Goal: Task Accomplishment & Management: Manage account settings

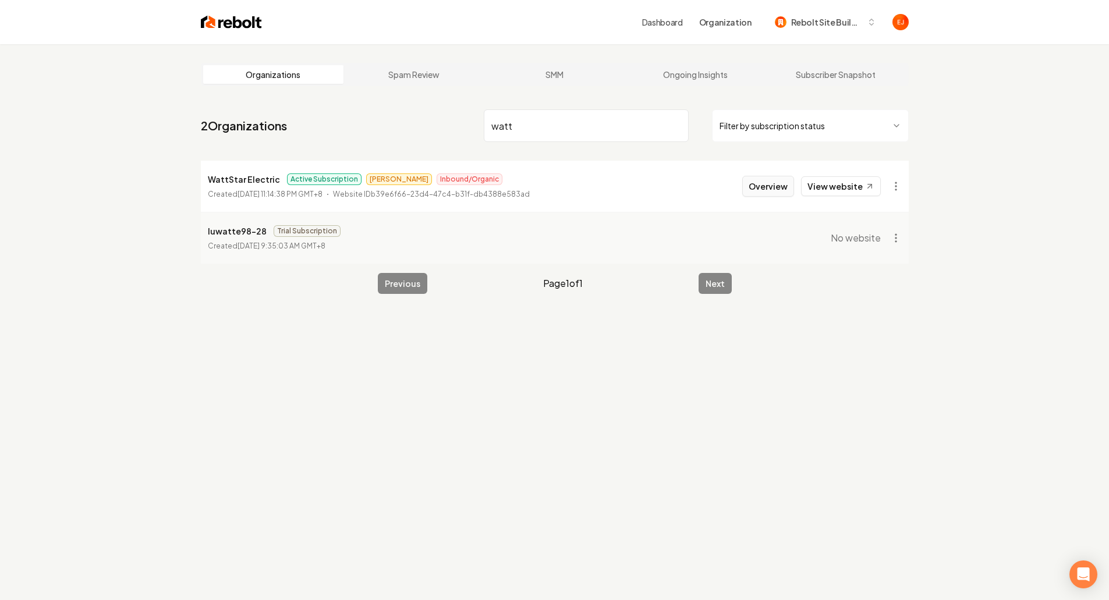
type input "watt"
click at [769, 194] on button "Overview" at bounding box center [768, 186] width 52 height 21
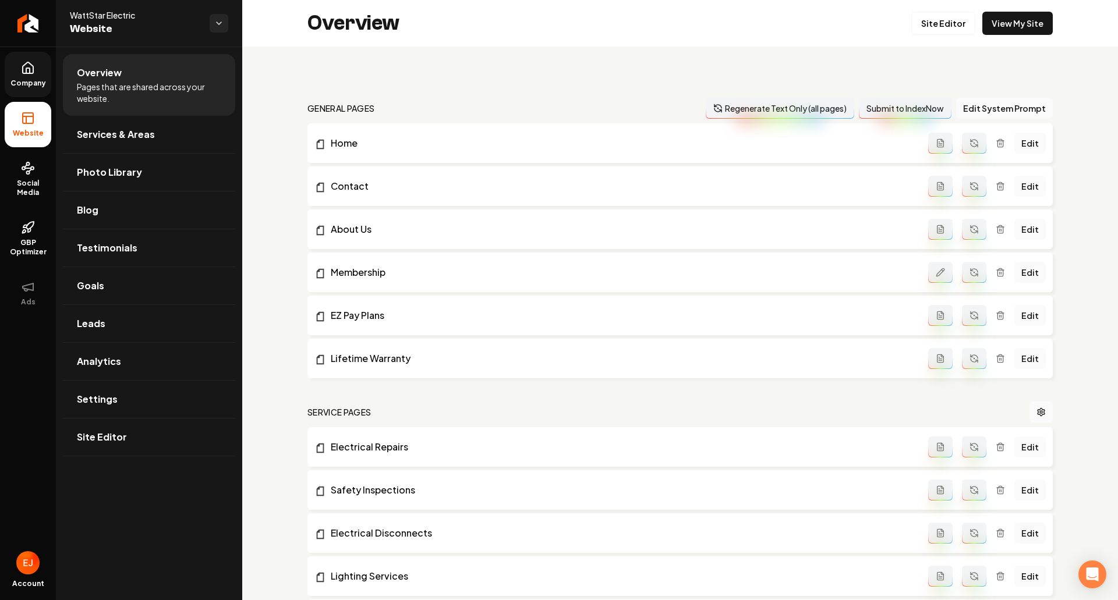
click at [16, 69] on link "Company" at bounding box center [28, 74] width 47 height 45
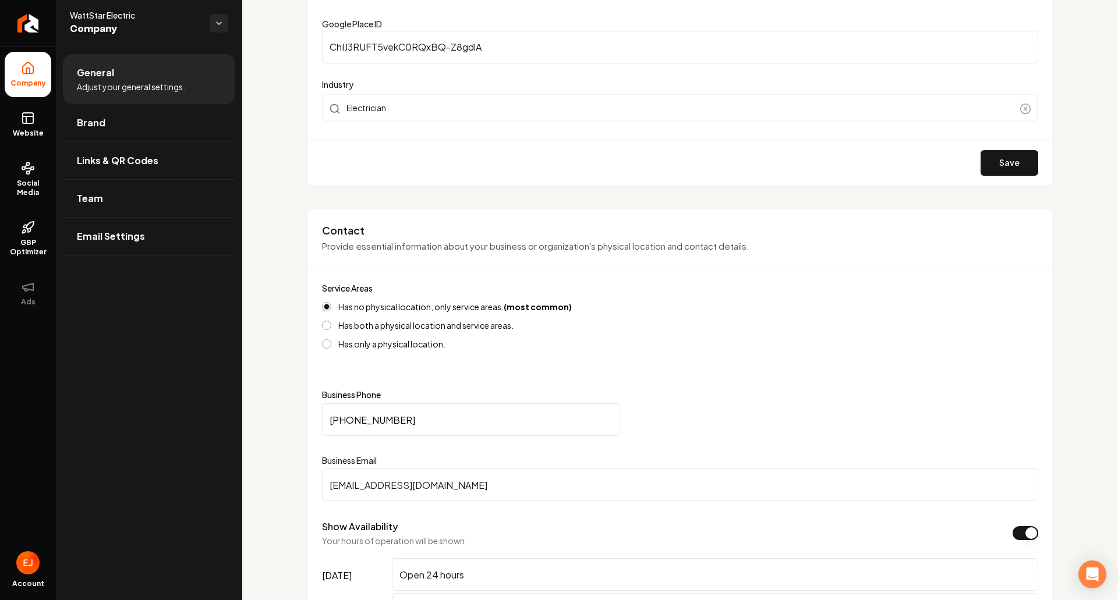
scroll to position [291, 0]
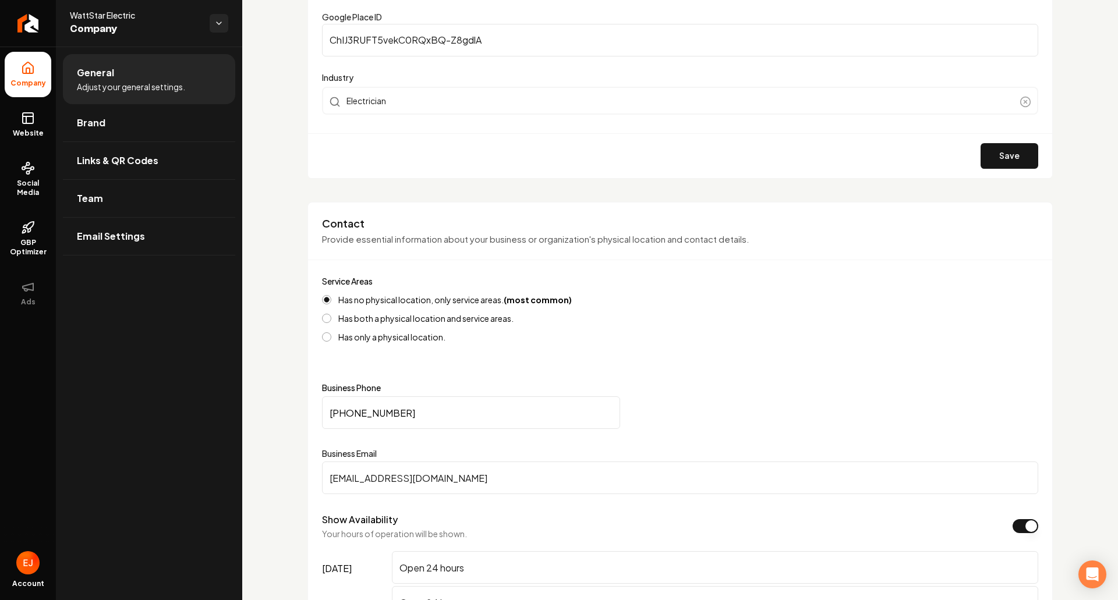
drag, startPoint x: 367, startPoint y: 479, endPoint x: 330, endPoint y: 470, distance: 38.1
click at [330, 470] on input "[EMAIL_ADDRESS][DOMAIN_NAME]" at bounding box center [680, 478] width 716 height 33
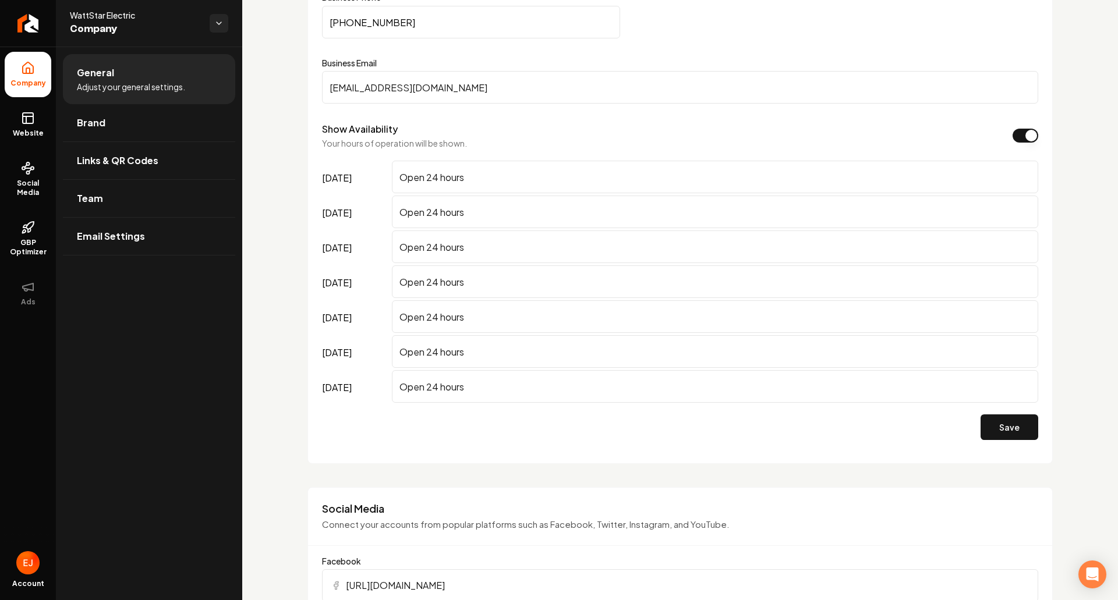
scroll to position [699, 0]
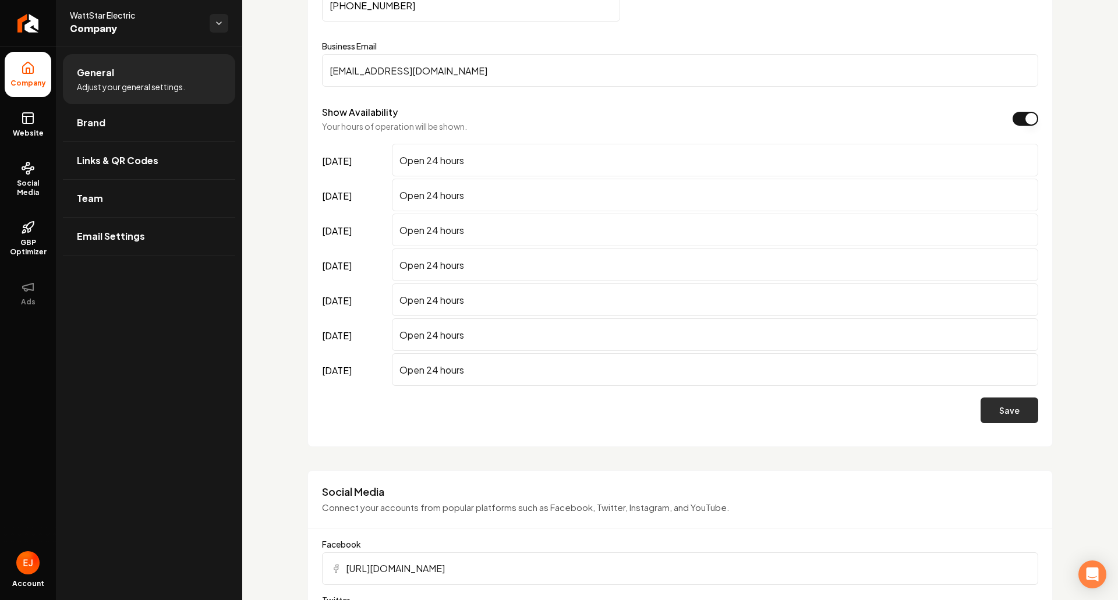
type input "[EMAIL_ADDRESS][DOMAIN_NAME]"
click at [986, 406] on button "Save" at bounding box center [1010, 411] width 58 height 26
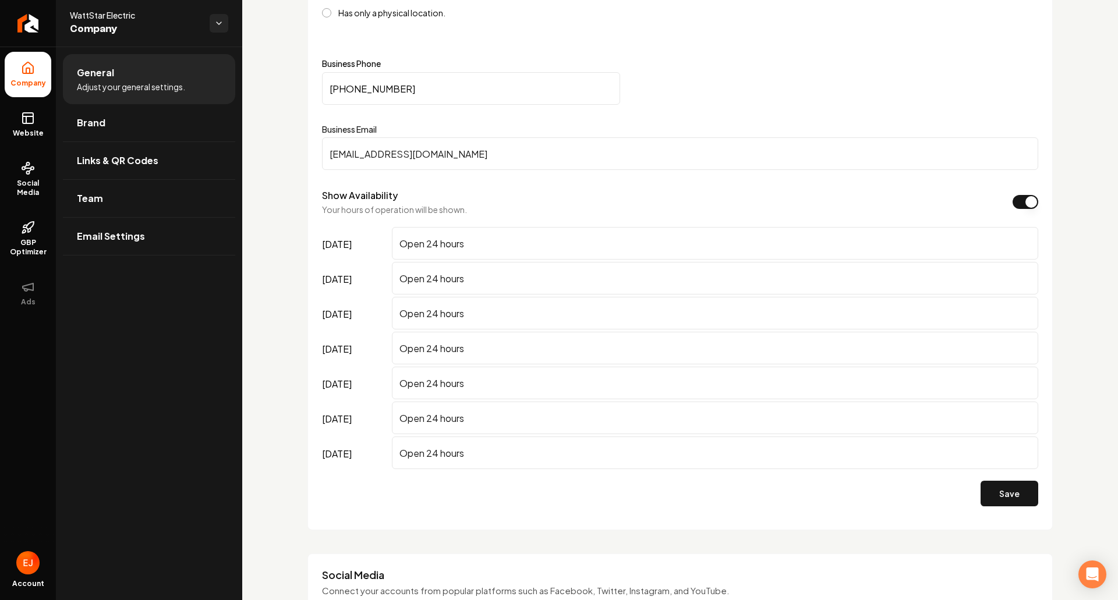
scroll to position [582, 0]
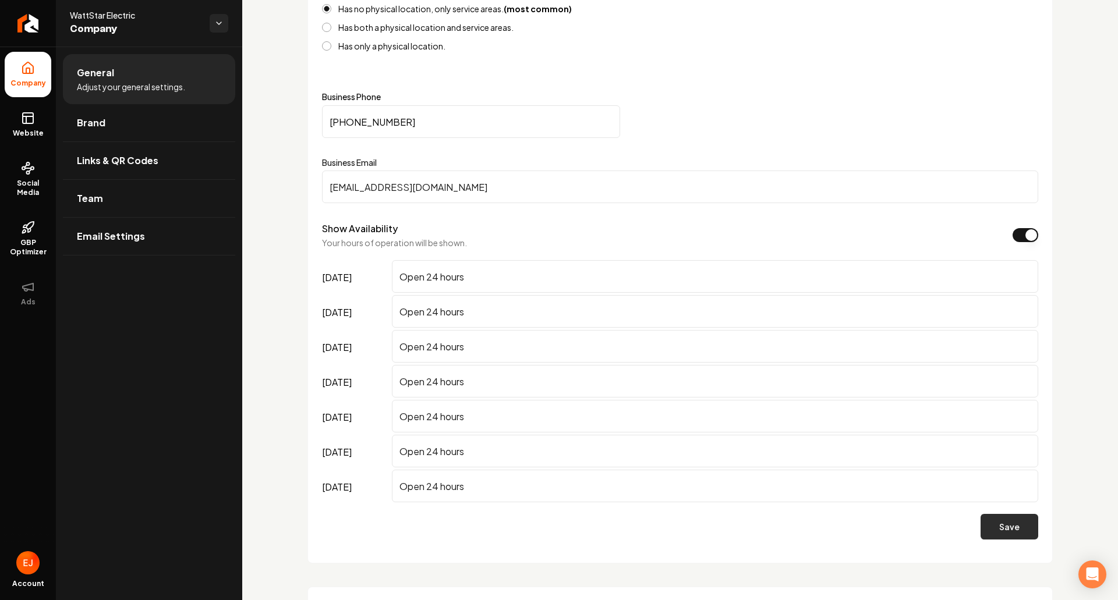
click at [996, 534] on button "Save" at bounding box center [1010, 527] width 58 height 26
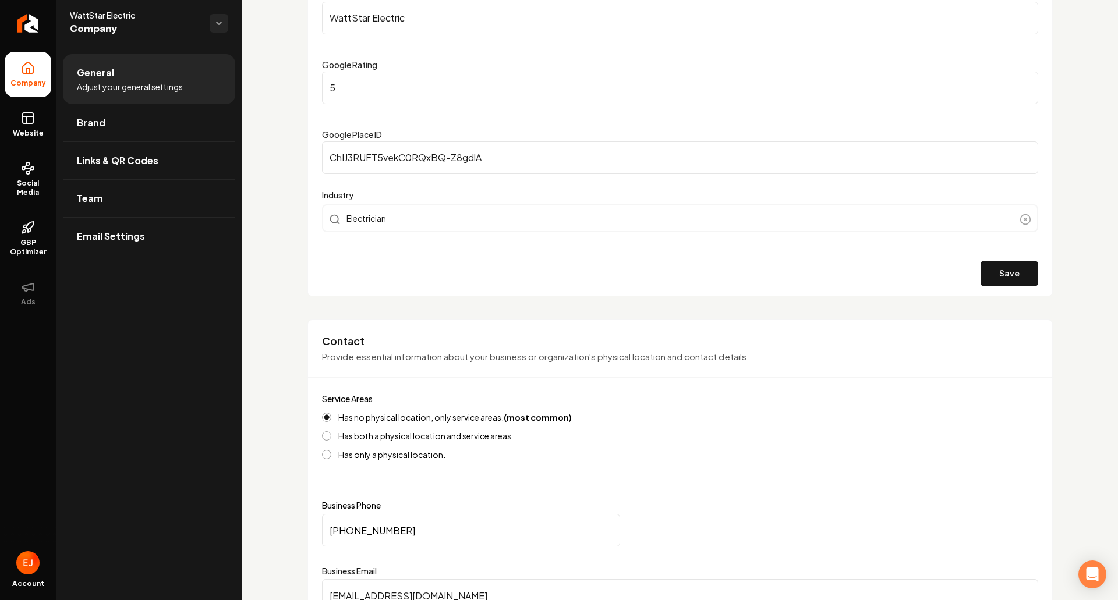
scroll to position [58, 0]
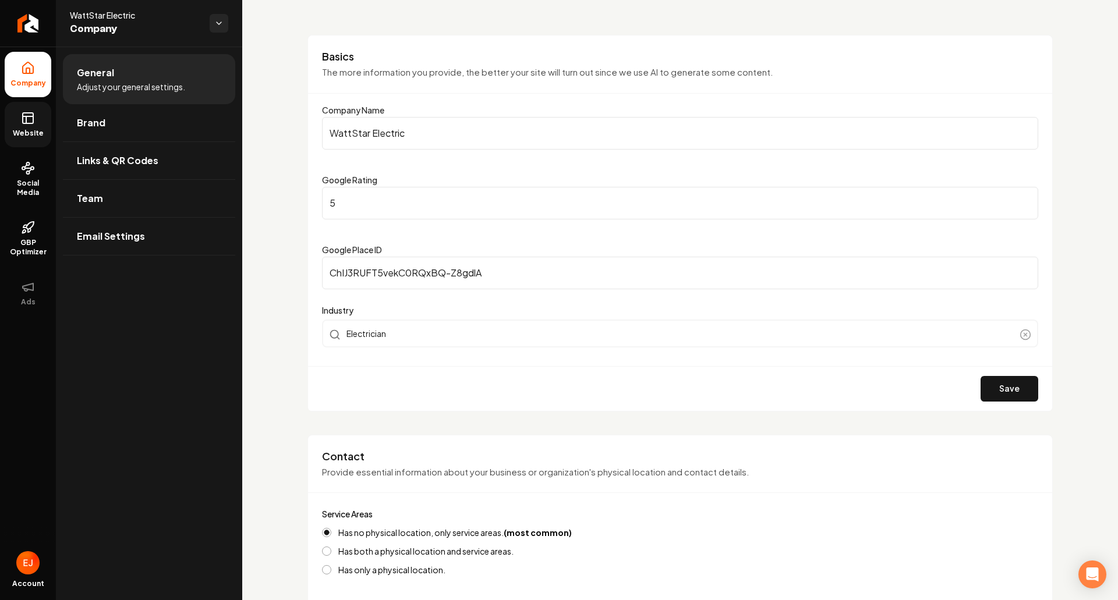
click at [30, 121] on icon at bounding box center [28, 118] width 14 height 14
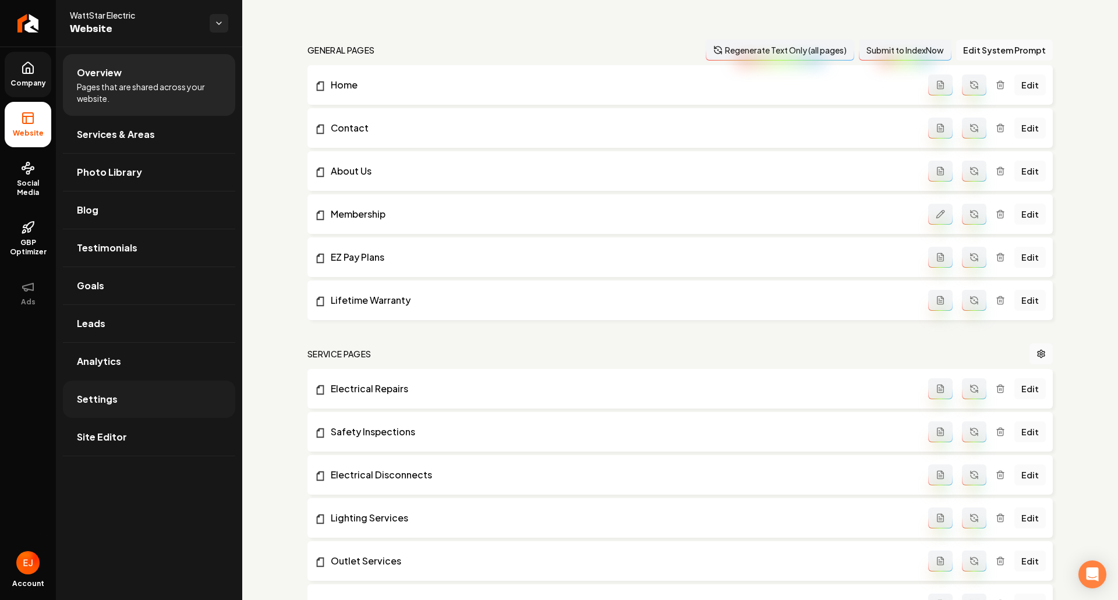
click at [132, 398] on link "Settings" at bounding box center [149, 399] width 172 height 37
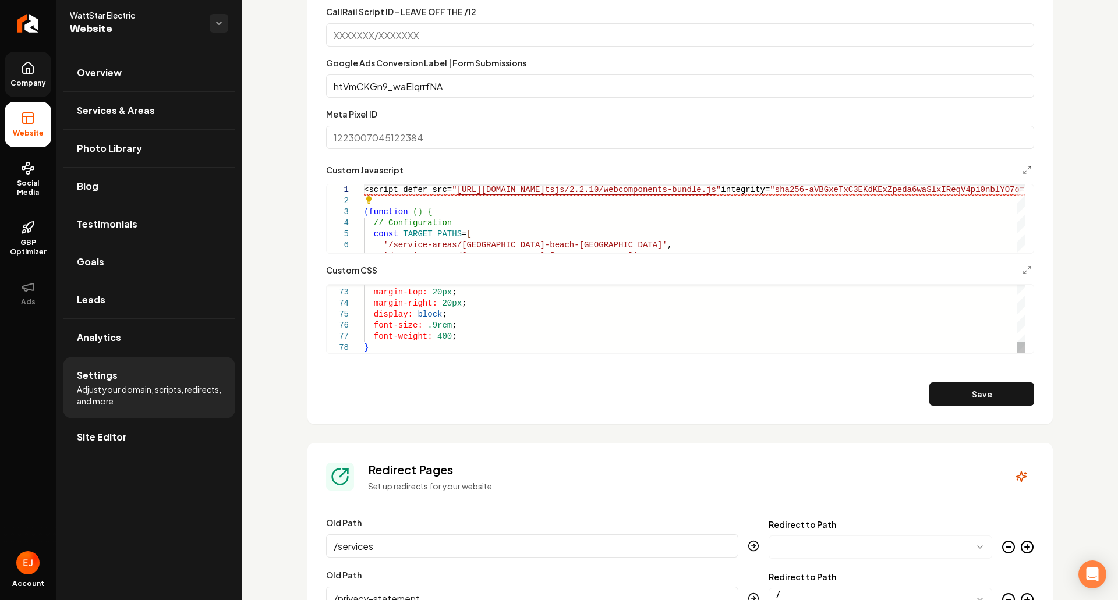
scroll to position [873, 0]
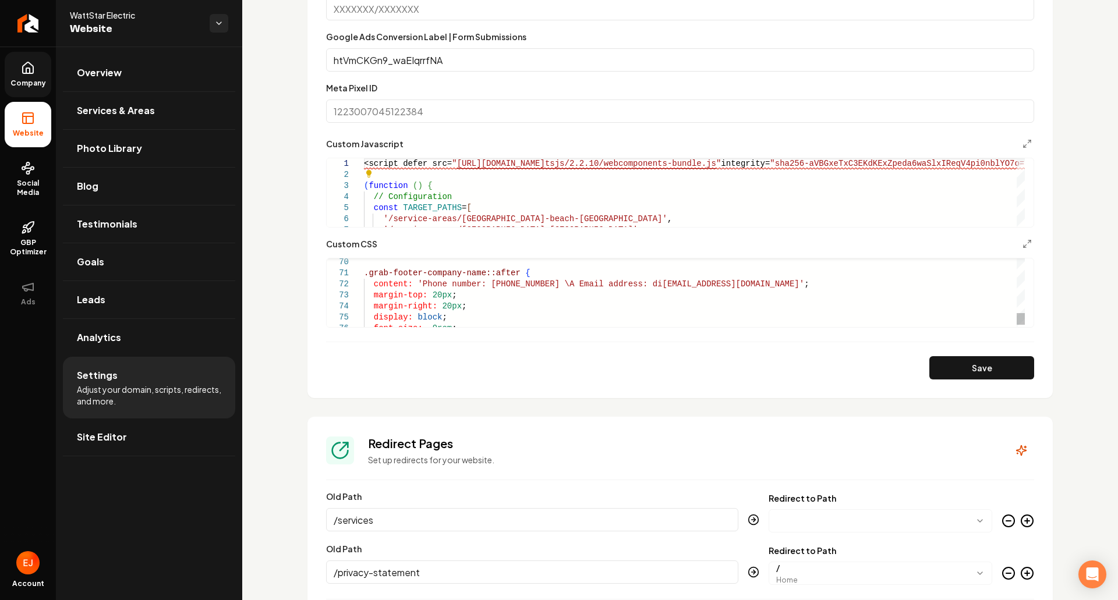
type textarea "**********"
click at [27, 67] on icon at bounding box center [28, 68] width 14 height 14
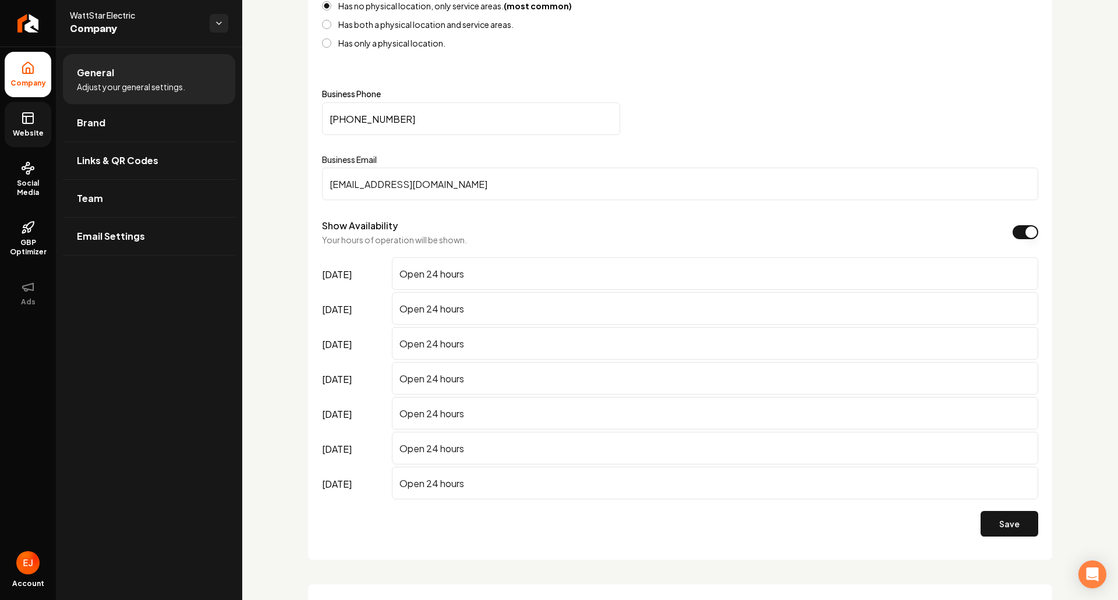
scroll to position [524, 0]
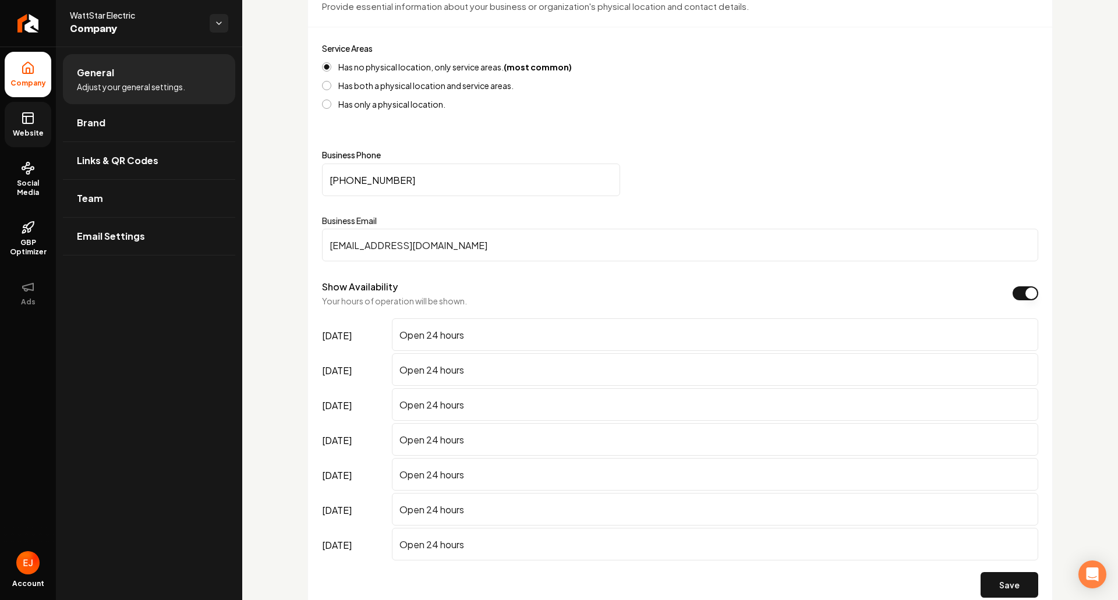
drag, startPoint x: 346, startPoint y: 238, endPoint x: 306, endPoint y: 233, distance: 39.8
click at [312, 235] on div "Contact Provide essential information about your business or organization's phy…" at bounding box center [679, 295] width 745 height 653
type input "[EMAIL_ADDRESS][DOMAIN_NAME]"
click at [1004, 582] on button "Save" at bounding box center [1010, 585] width 58 height 26
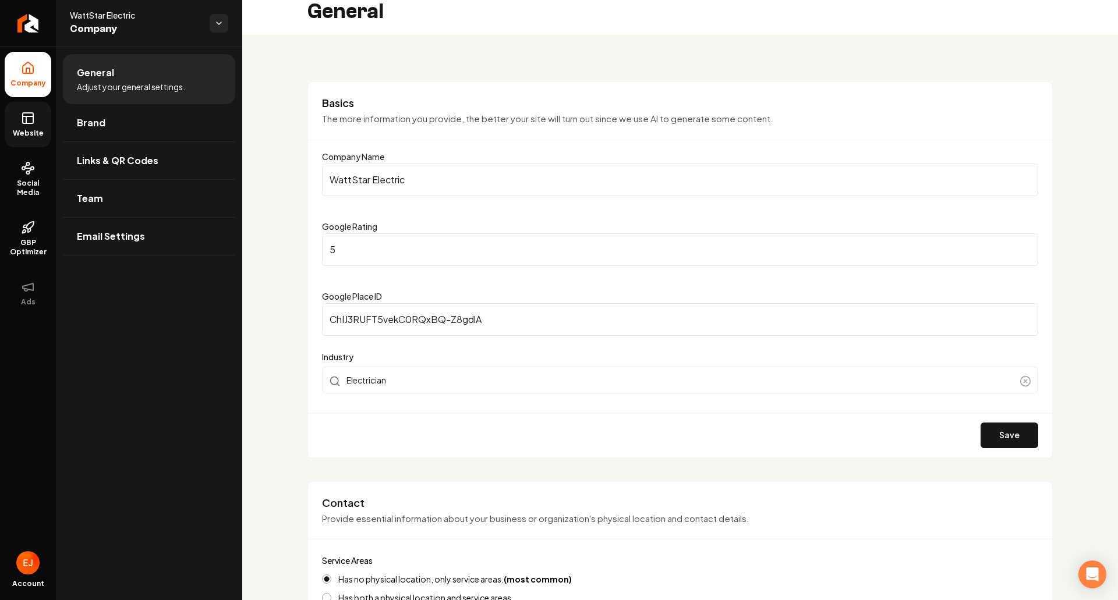
scroll to position [0, 0]
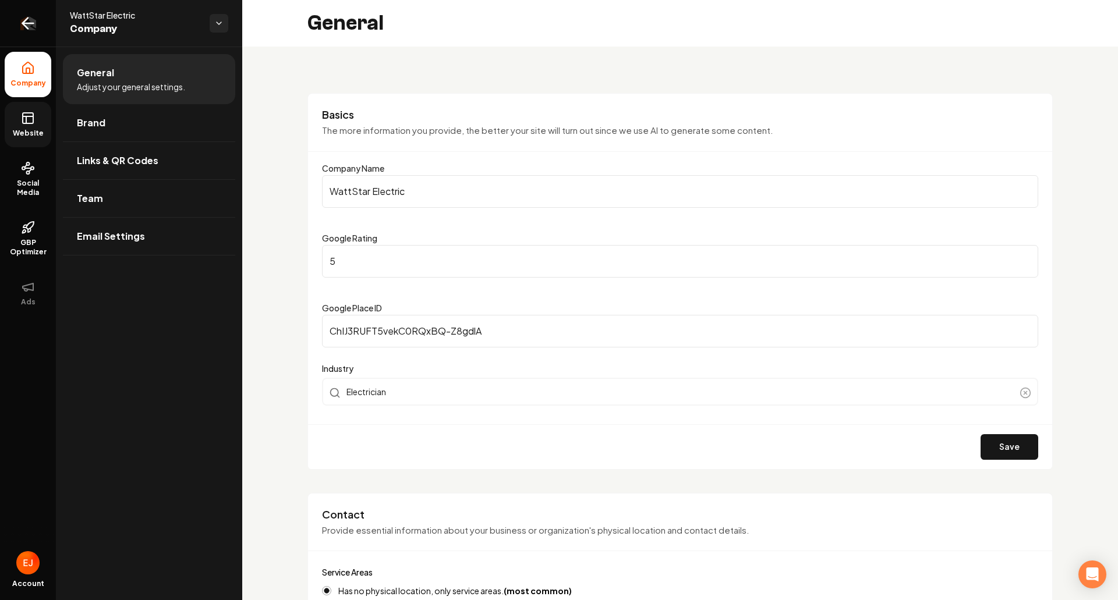
click at [34, 26] on icon "Return to dashboard" at bounding box center [28, 23] width 19 height 19
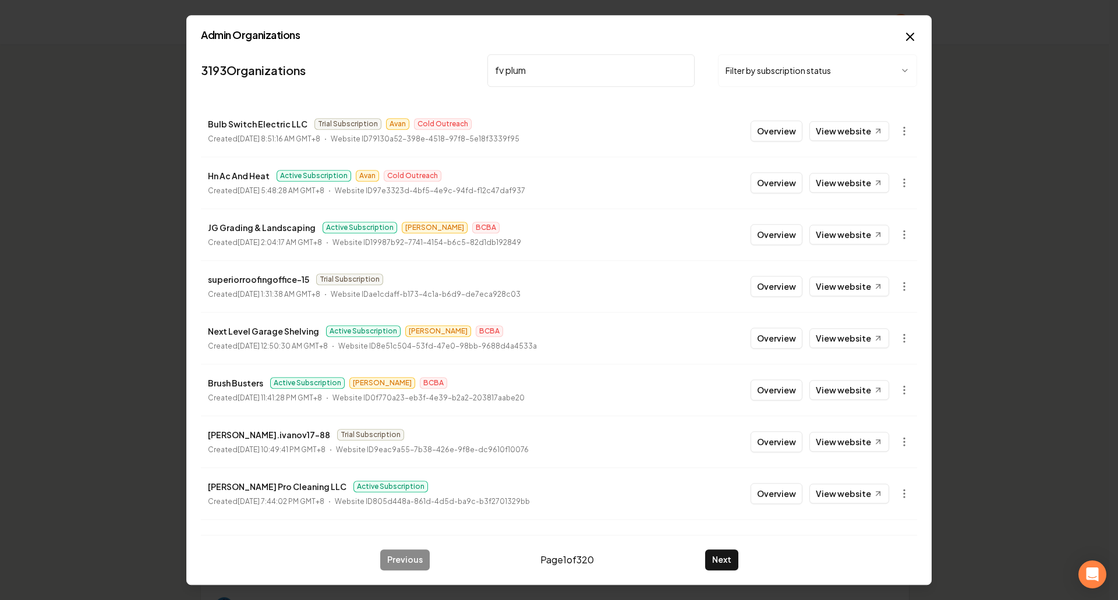
type input "[PERSON_NAME]"
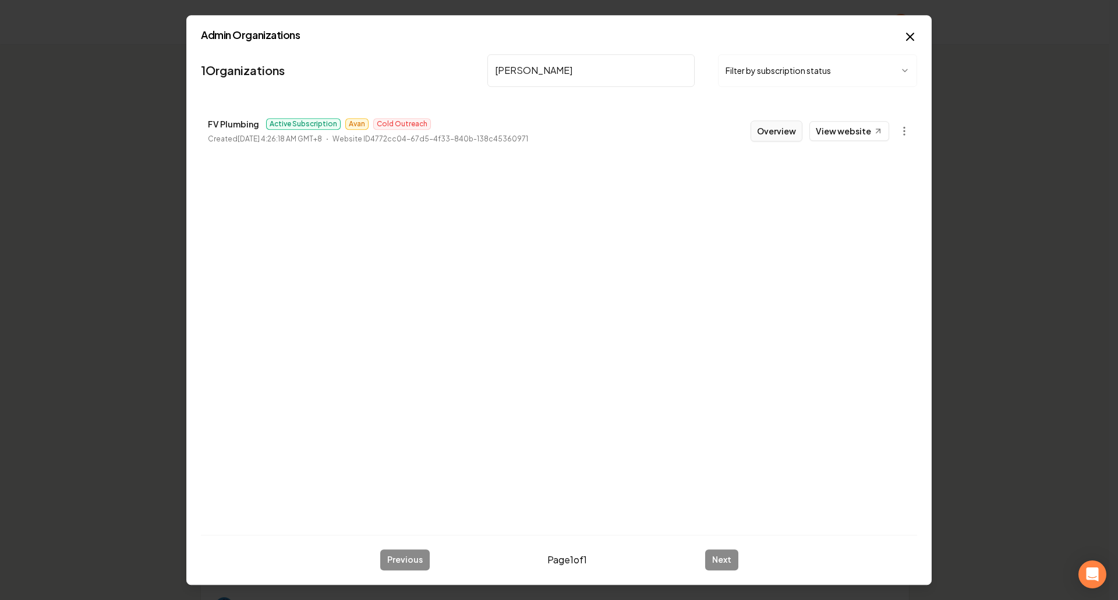
click at [779, 125] on button "Overview" at bounding box center [777, 131] width 52 height 21
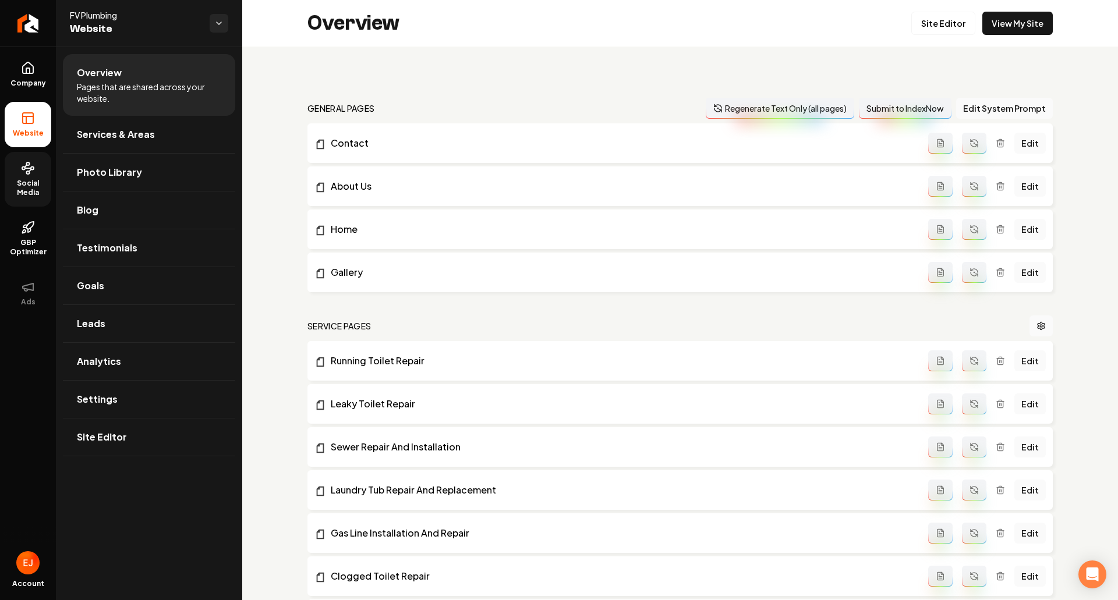
click at [43, 190] on span "Social Media" at bounding box center [28, 188] width 47 height 19
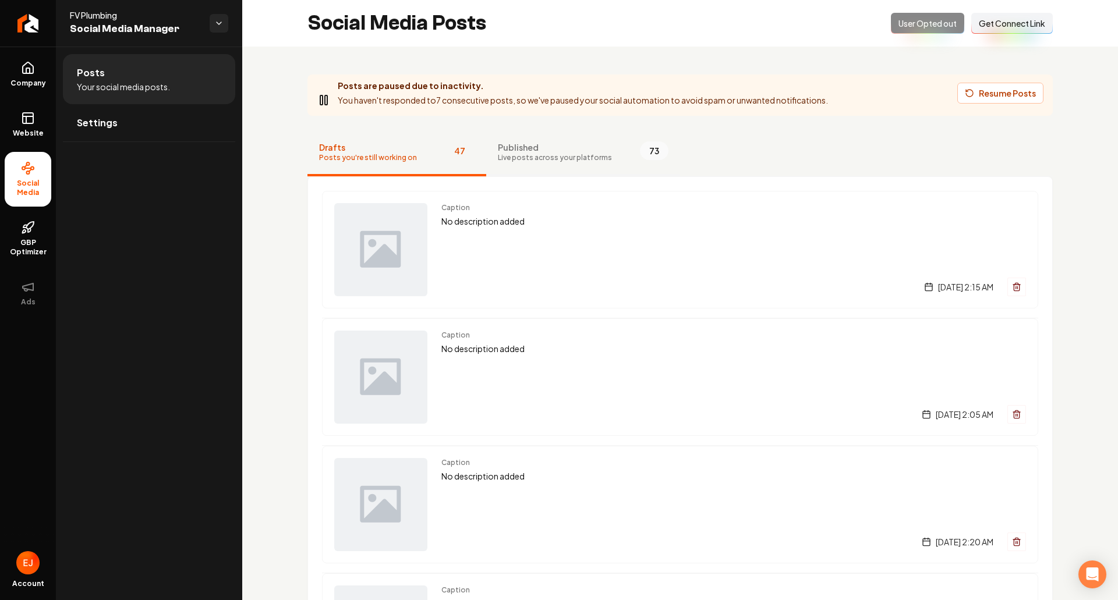
click at [546, 148] on span "Published" at bounding box center [555, 147] width 114 height 12
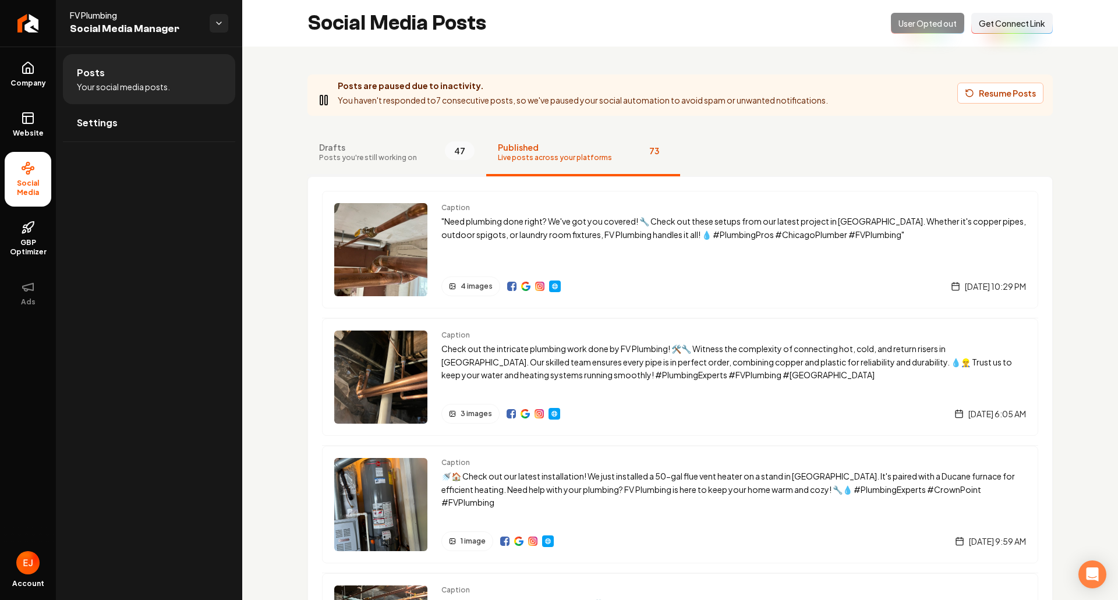
click at [397, 159] on span "Posts you're still working on" at bounding box center [368, 157] width 98 height 9
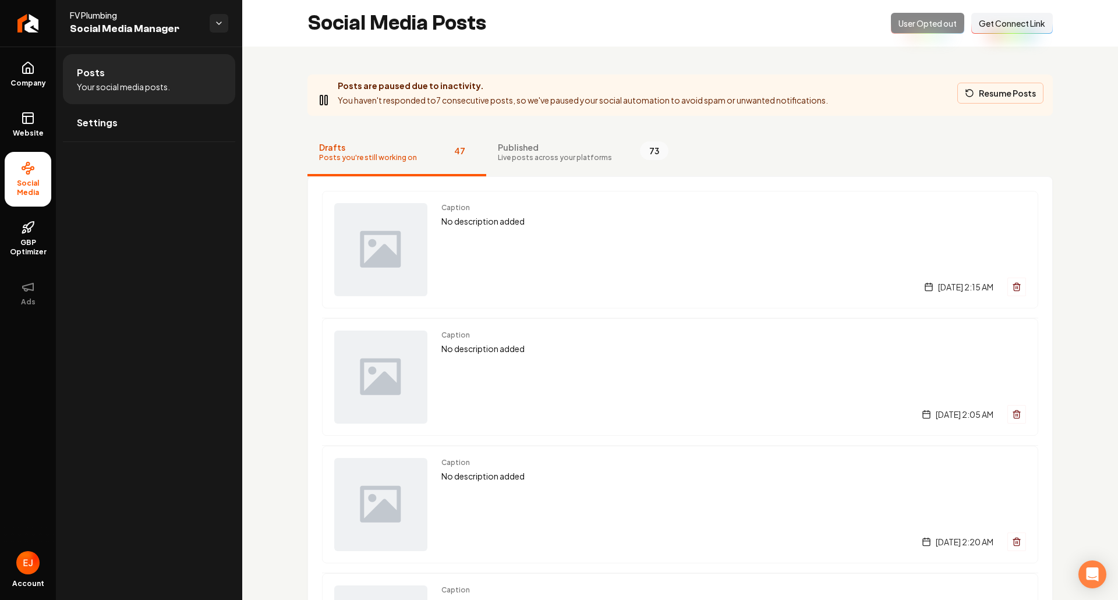
click at [1008, 95] on button "Resume Posts" at bounding box center [1000, 93] width 86 height 21
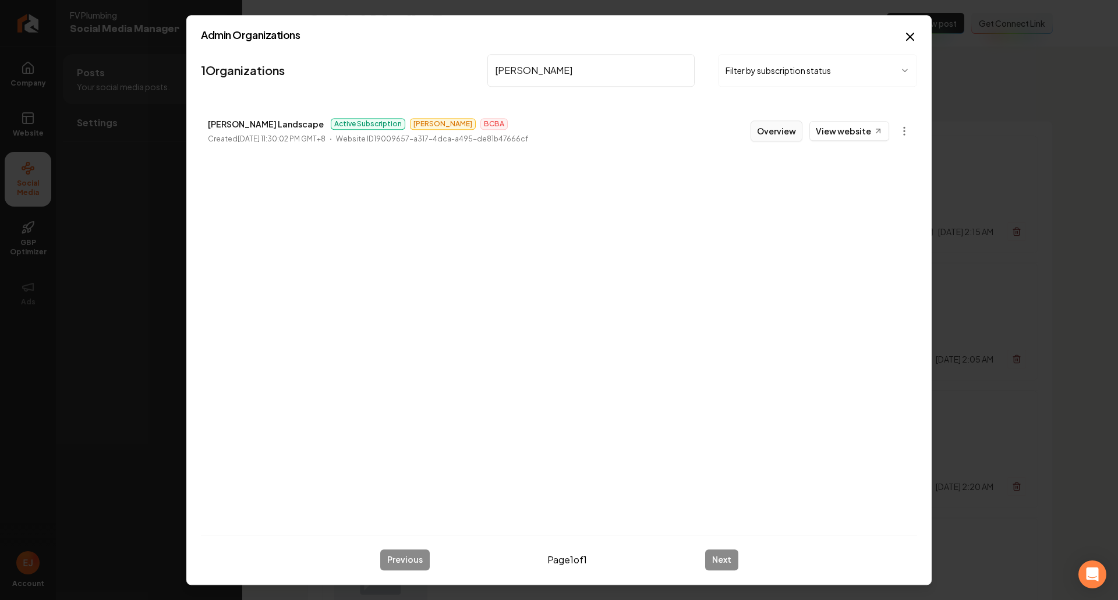
type input "[PERSON_NAME]"
click at [779, 136] on button "Overview" at bounding box center [777, 131] width 52 height 21
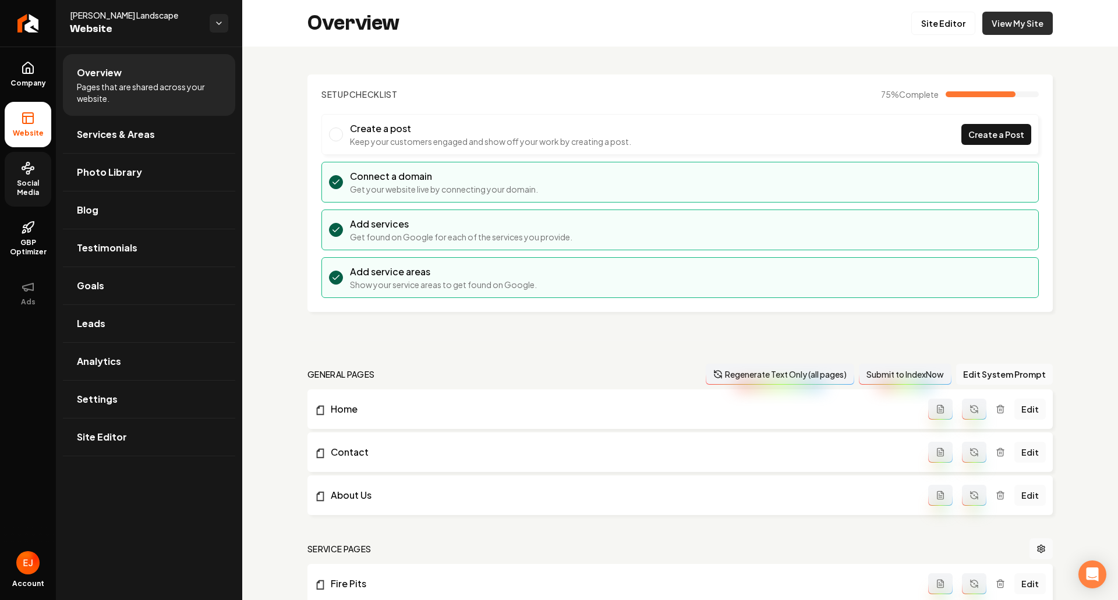
click at [1001, 34] on link "View My Site" at bounding box center [1017, 23] width 70 height 23
